Goal: Register for event/course

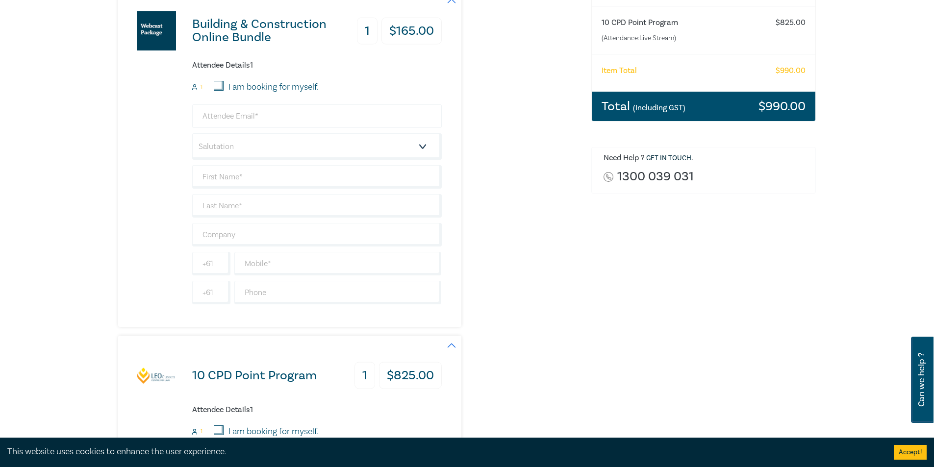
scroll to position [98, 0]
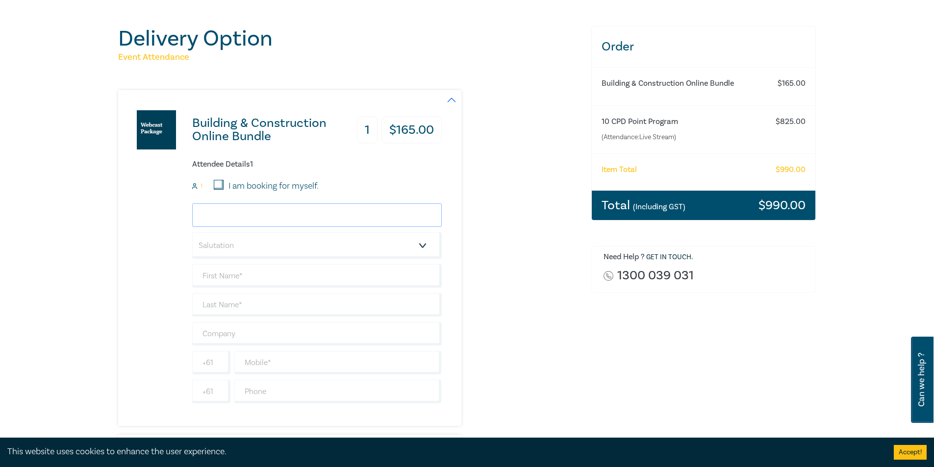
click at [310, 215] on input "email" at bounding box center [317, 215] width 250 height 24
type input "[EMAIL_ADDRESS][DOMAIN_NAME]"
click at [261, 258] on select "Salutation Mr. Mrs. Ms. Miss Dr. Prof. Other" at bounding box center [317, 245] width 250 height 26
select select "Mr."
click at [192, 232] on select "Salutation Mr. Mrs. Ms. Miss Dr. Prof. Other" at bounding box center [317, 245] width 250 height 26
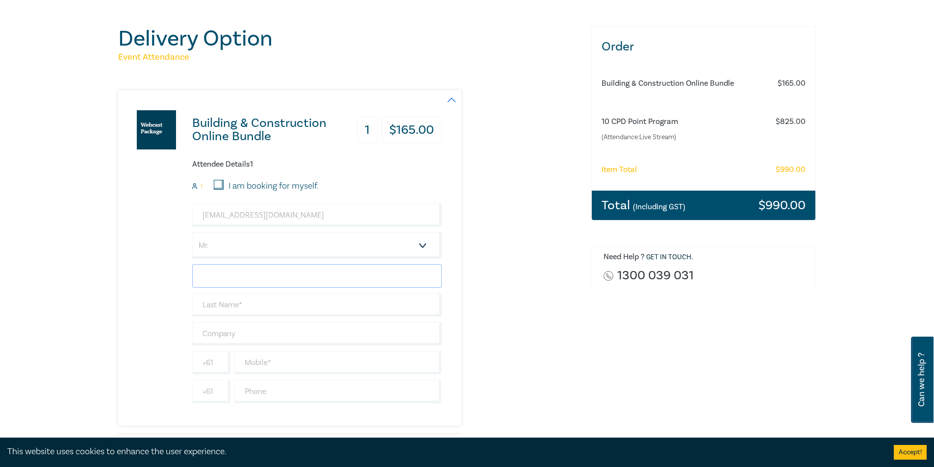
click at [219, 274] on input "text" at bounding box center [317, 276] width 250 height 24
type input "[PERSON_NAME]"
click at [247, 305] on input "text" at bounding box center [317, 305] width 250 height 24
type input "Loterzo"
click at [252, 339] on input "text" at bounding box center [317, 334] width 250 height 24
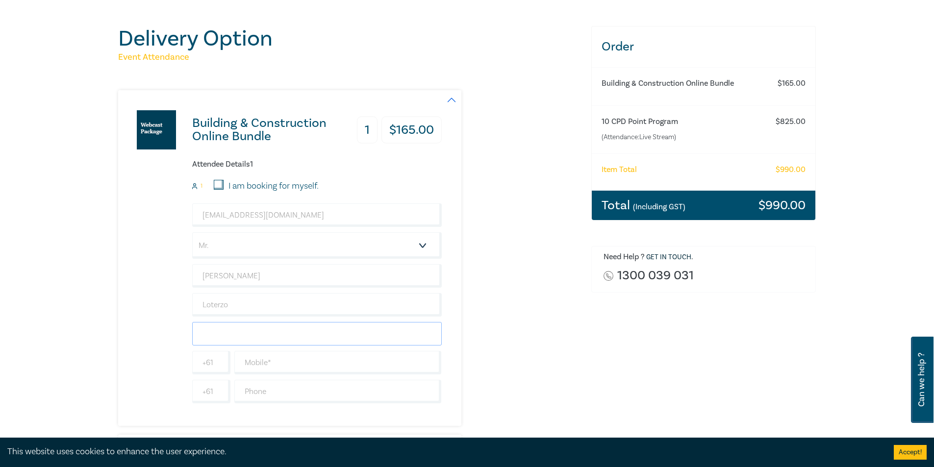
type input "[PERSON_NAME] Oakley"
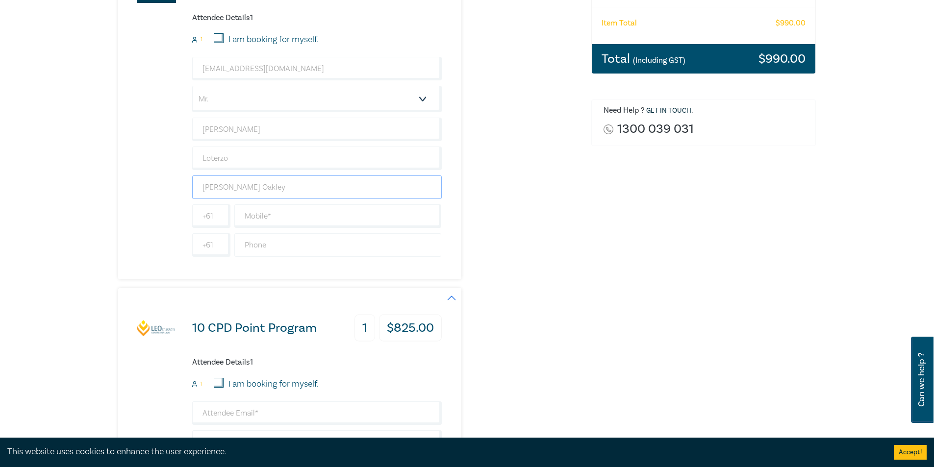
scroll to position [245, 0]
click at [277, 231] on div "[EMAIL_ADDRESS][DOMAIN_NAME] Salutation Mr. Mrs. Ms. Miss Dr. Prof. Other [PERS…" at bounding box center [317, 156] width 250 height 200
click at [275, 218] on input "text" at bounding box center [337, 216] width 207 height 24
type input "0497775933"
click at [307, 241] on input "text" at bounding box center [337, 245] width 207 height 24
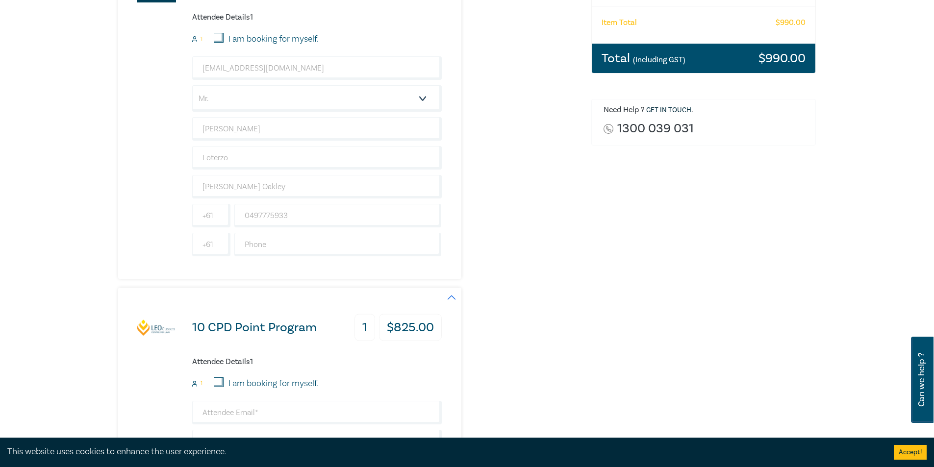
click at [476, 379] on div "10 CPD Point Program 1 $ 825.00 Attendee Details 1 1 I am booking for myself. S…" at bounding box center [348, 456] width 461 height 336
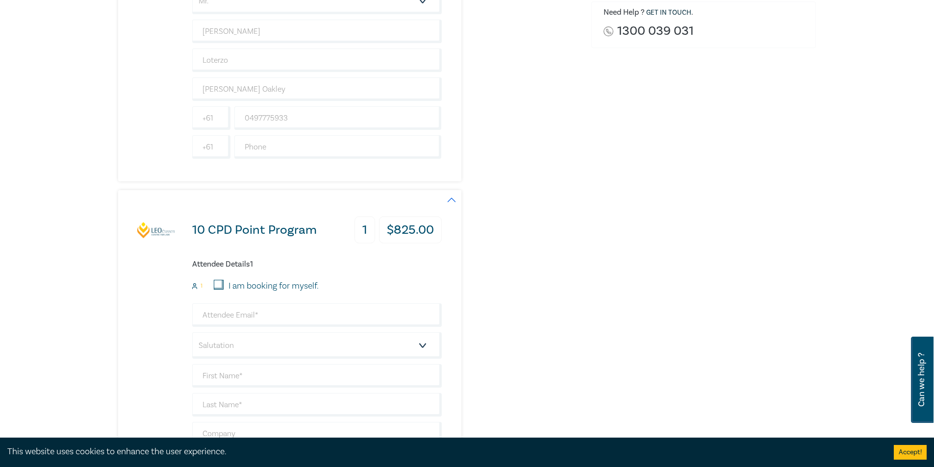
scroll to position [343, 0]
click at [278, 145] on input "text" at bounding box center [337, 147] width 207 height 24
type input "8568 9544"
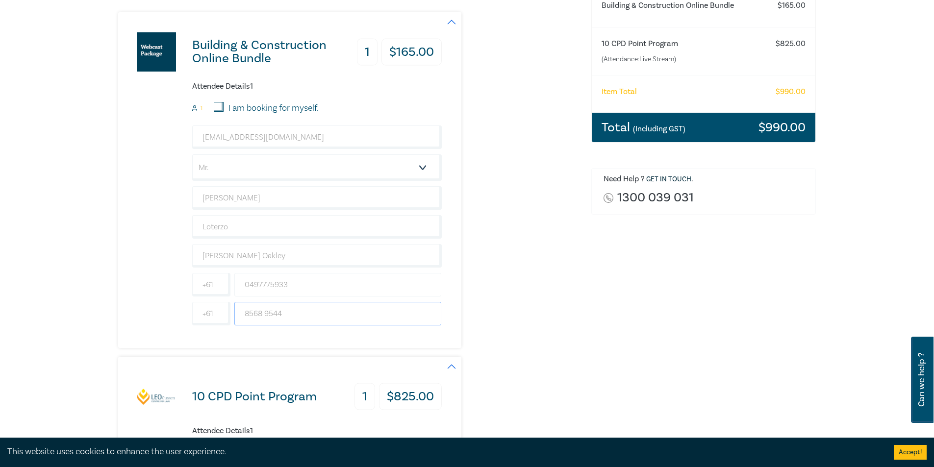
scroll to position [245, 0]
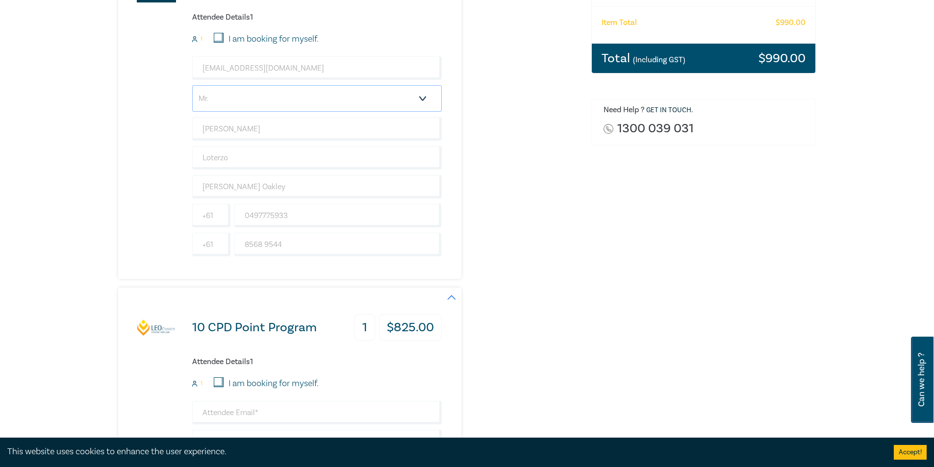
click at [270, 102] on select "Salutation Mr. Mrs. Ms. Miss Dr. Prof. Other" at bounding box center [317, 98] width 250 height 26
click at [474, 202] on div "Building & Construction Online Bundle 1 $ 165.00 Attendee Details 1 1 I am book…" at bounding box center [348, 111] width 461 height 336
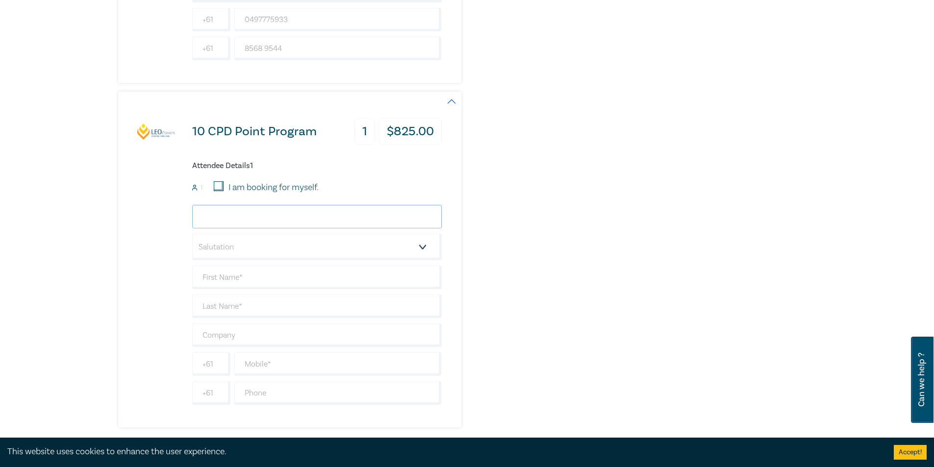
click at [236, 216] on input "email" at bounding box center [317, 217] width 250 height 24
type input "[EMAIL_ADDRESS][DOMAIN_NAME]"
click at [284, 250] on select "Salutation Mr. Mrs. Ms. Miss Dr. Prof. Other" at bounding box center [317, 247] width 250 height 26
select select "Mr."
click at [192, 234] on select "Salutation Mr. Mrs. Ms. Miss Dr. Prof. Other" at bounding box center [317, 247] width 250 height 26
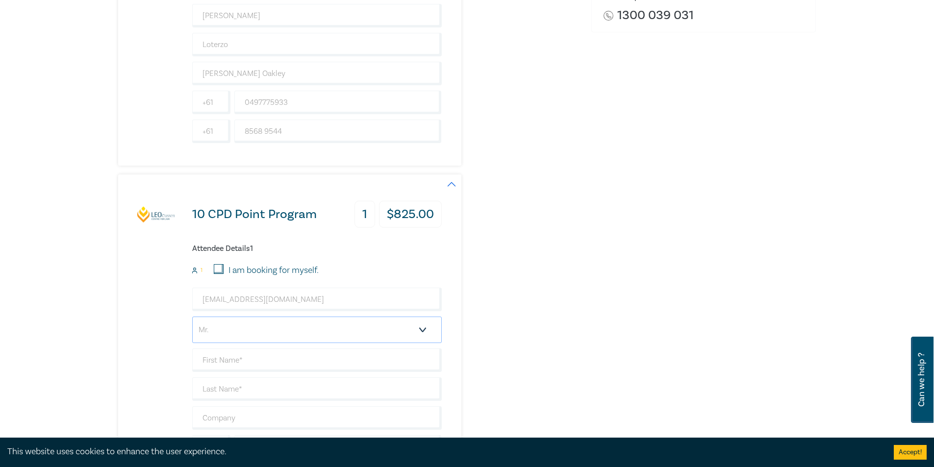
scroll to position [490, 0]
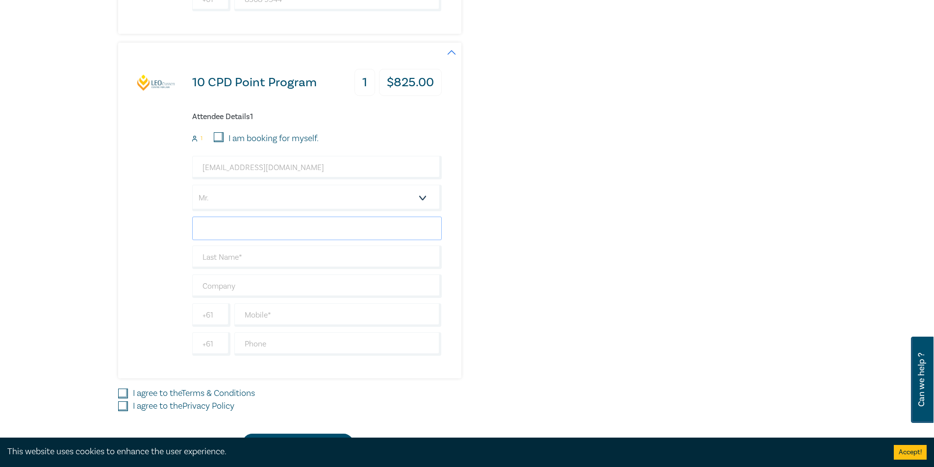
click at [226, 235] on input "text" at bounding box center [317, 229] width 250 height 24
type input "[PERSON_NAME]"
click at [252, 257] on input "text" at bounding box center [317, 258] width 250 height 24
type input "Loterzo"
click at [244, 287] on input "text" at bounding box center [317, 287] width 250 height 24
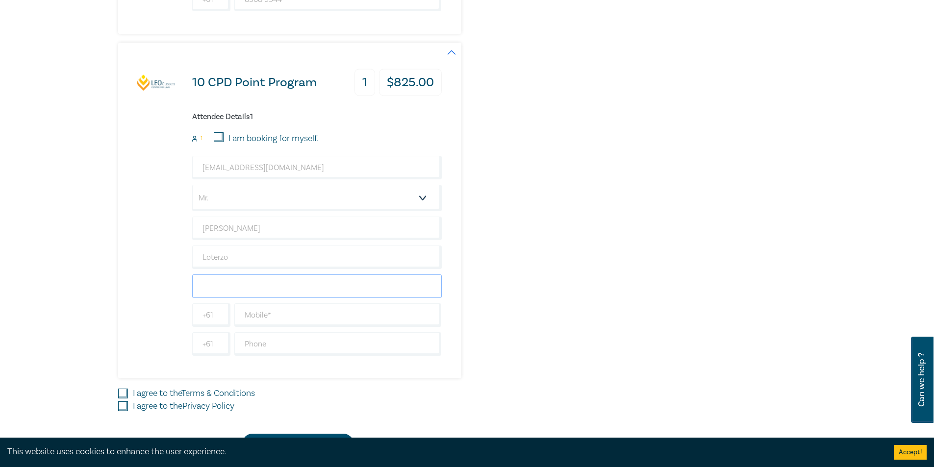
type input "[PERSON_NAME] Oakley"
click at [251, 313] on input "text" at bounding box center [337, 315] width 207 height 24
type input "0497775933"
click at [294, 342] on input "text" at bounding box center [337, 344] width 207 height 24
type input "8568 9544"
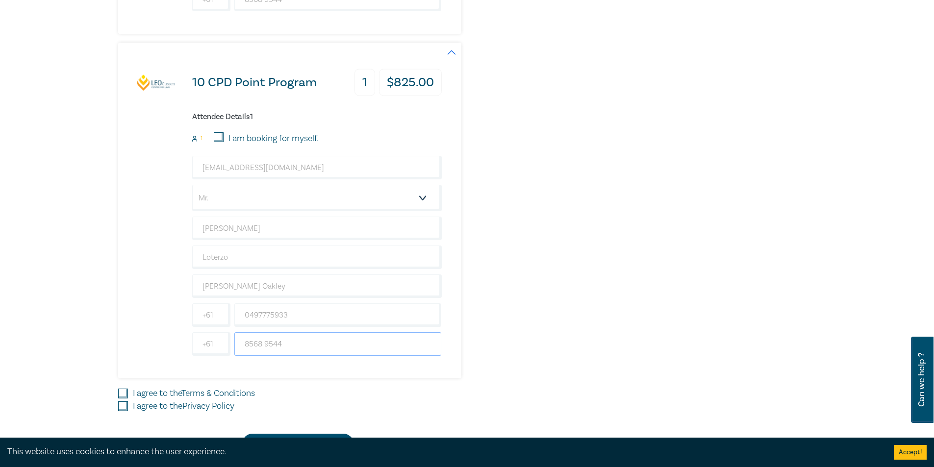
scroll to position [637, 0]
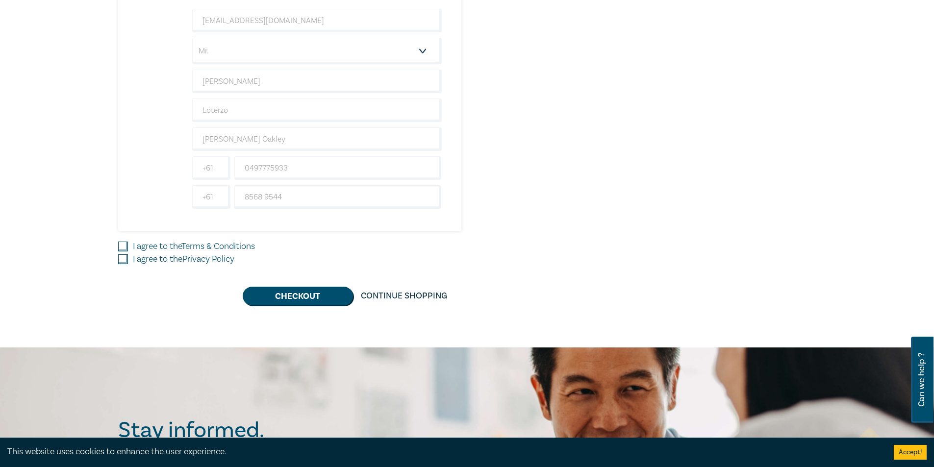
click at [123, 249] on input "I agree to the Terms & Conditions" at bounding box center [123, 247] width 10 height 10
checkbox input "true"
click at [123, 255] on input "I agree to the Privacy Policy" at bounding box center [123, 259] width 10 height 10
checkbox input "true"
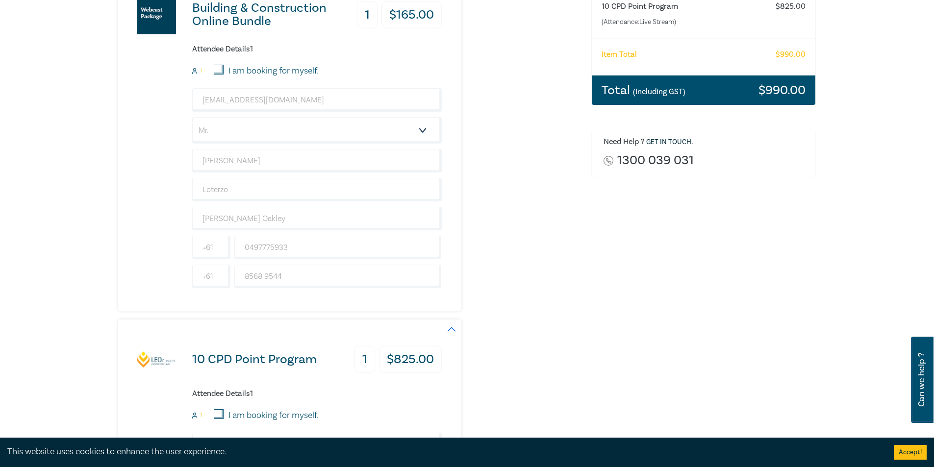
scroll to position [98, 0]
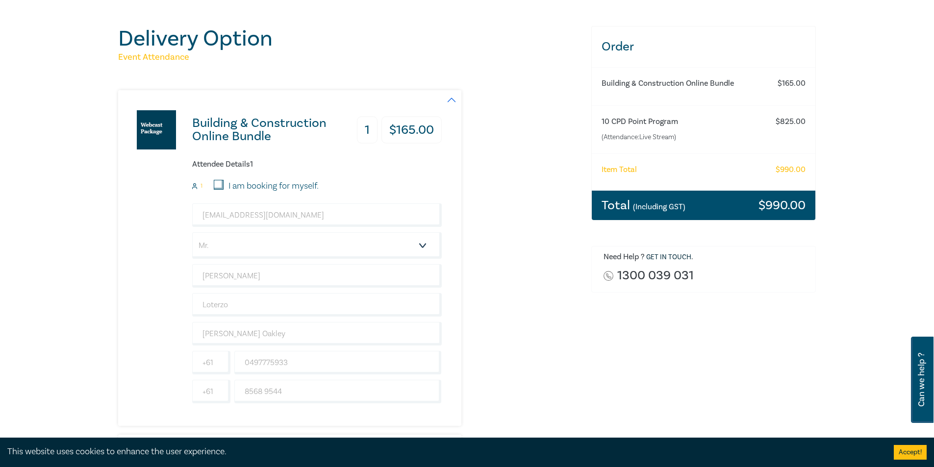
click at [649, 209] on small "(Including GST)" at bounding box center [659, 207] width 52 height 10
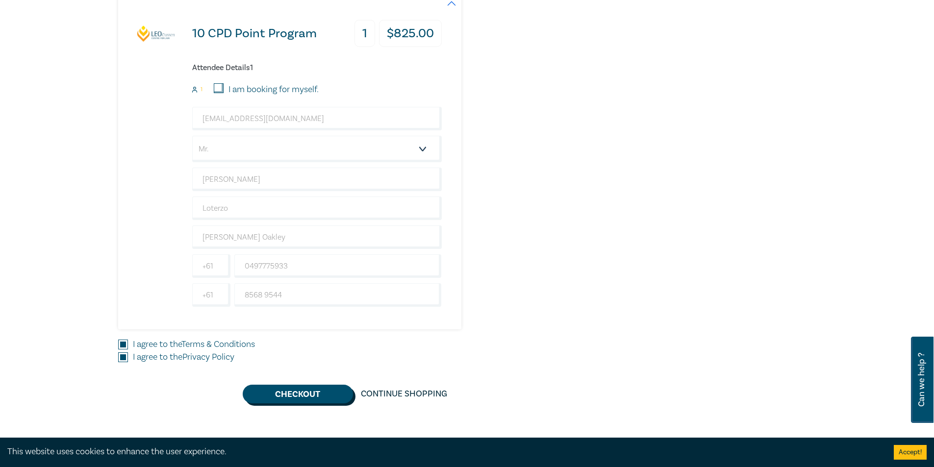
click at [307, 394] on button "Checkout" at bounding box center [298, 394] width 110 height 19
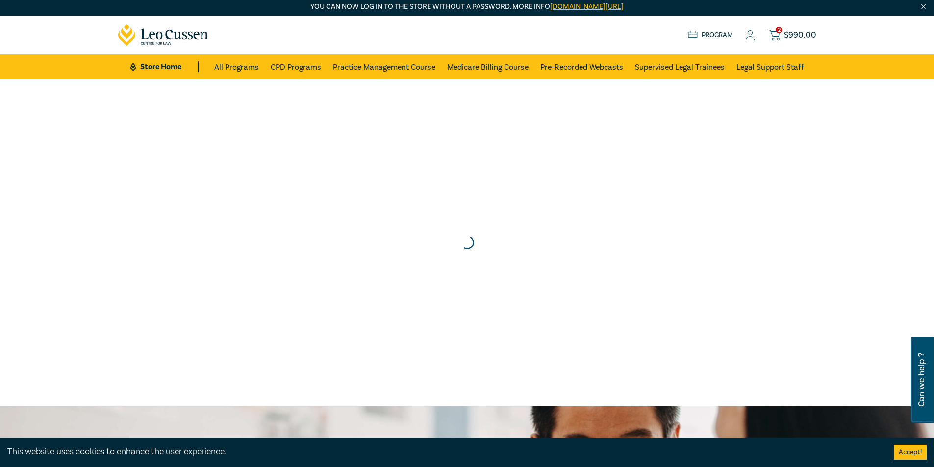
scroll to position [0, 0]
